Goal: Task Accomplishment & Management: Manage account settings

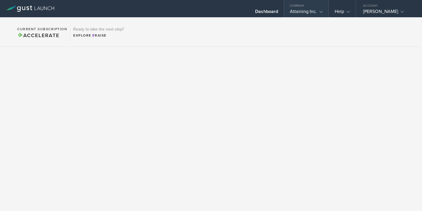
click at [300, 10] on div "Attaining Inc." at bounding box center [306, 13] width 33 height 9
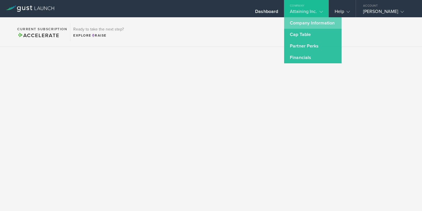
click at [299, 21] on link "Company Information" at bounding box center [312, 22] width 57 height 11
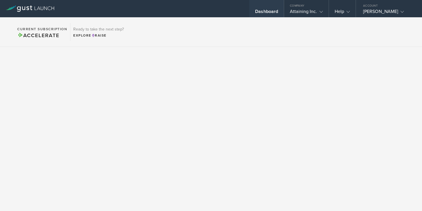
click at [274, 11] on div "Dashboard" at bounding box center [266, 13] width 23 height 9
click at [404, 11] on polyline at bounding box center [402, 12] width 3 height 2
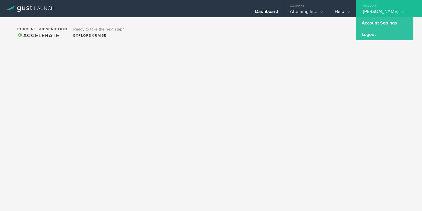
click at [404, 11] on polyline at bounding box center [402, 12] width 3 height 2
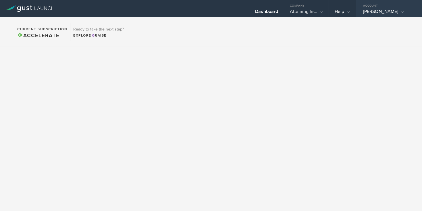
click at [404, 12] on gust-icon at bounding box center [401, 12] width 6 height 6
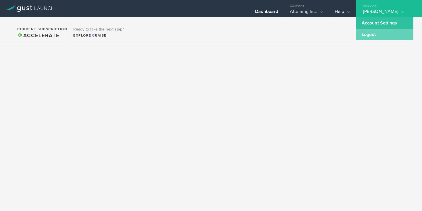
click at [369, 34] on link "Logout" at bounding box center [384, 34] width 57 height 11
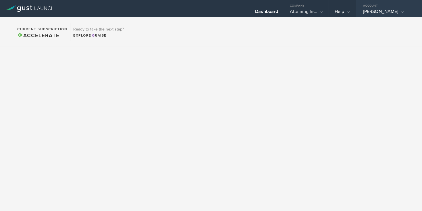
click at [404, 11] on icon at bounding box center [402, 11] width 3 height 3
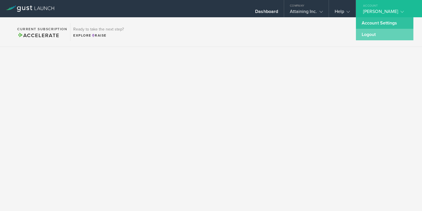
click at [369, 33] on link "Logout" at bounding box center [384, 34] width 57 height 11
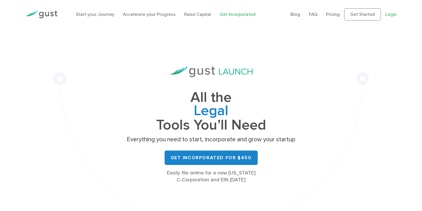
click at [390, 15] on link "Login" at bounding box center [390, 13] width 11 height 5
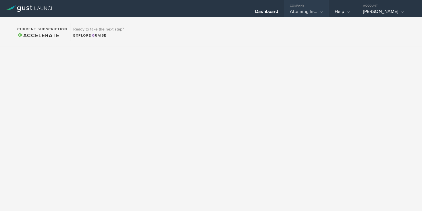
click at [304, 11] on div "Attaining Inc." at bounding box center [306, 13] width 33 height 9
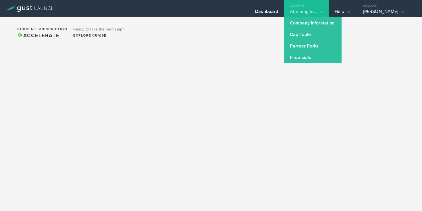
click at [304, 11] on div "Attaining Inc." at bounding box center [306, 13] width 33 height 9
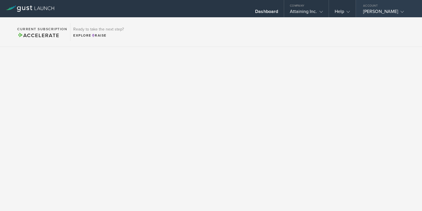
click at [374, 11] on div "Dr. Faye I. Loskamp" at bounding box center [387, 13] width 49 height 9
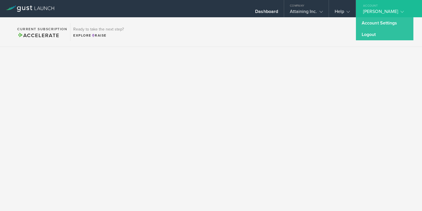
click at [374, 11] on div "Dr. Faye I. Loskamp" at bounding box center [387, 13] width 49 height 9
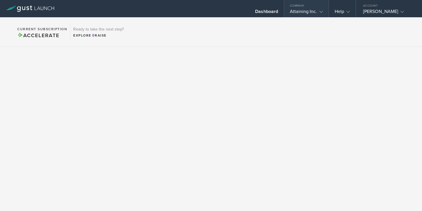
click at [313, 12] on div "Attaining Inc." at bounding box center [306, 13] width 33 height 9
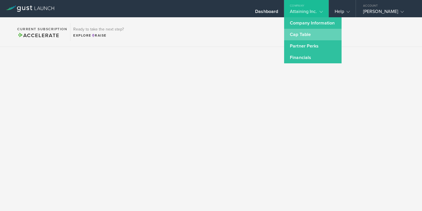
click at [301, 37] on link "Cap Table" at bounding box center [312, 34] width 57 height 11
